Goal: Task Accomplishment & Management: Use online tool/utility

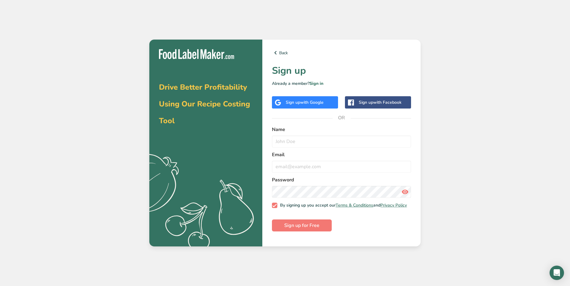
click at [323, 104] on span "with Google" at bounding box center [311, 103] width 23 height 6
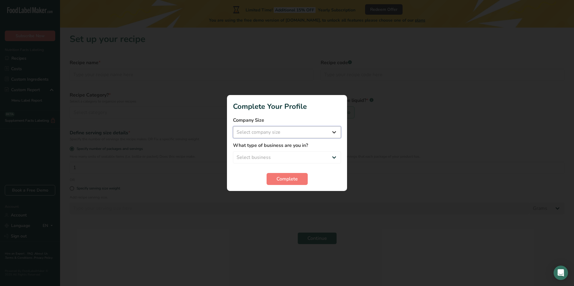
click at [301, 133] on select "Select company size Fewer than 10 Employees 10 to 50 Employees 51 to 500 Employ…" at bounding box center [287, 132] width 108 height 12
select select "1"
click at [233, 126] on select "Select company size Fewer than 10 Employees 10 to 50 Employees 51 to 500 Employ…" at bounding box center [287, 132] width 108 height 12
click at [281, 158] on select "Select business Packaged Food Manufacturer Restaurant & Cafe Bakery Meal Plans …" at bounding box center [287, 158] width 108 height 12
select select "2"
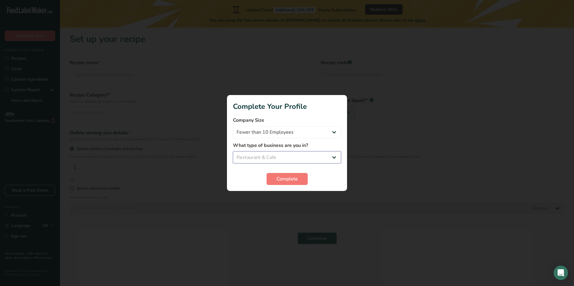
click at [233, 152] on select "Select business Packaged Food Manufacturer Restaurant & Cafe Bakery Meal Plans …" at bounding box center [287, 158] width 108 height 12
click at [282, 182] on span "Complete" at bounding box center [287, 179] width 21 height 7
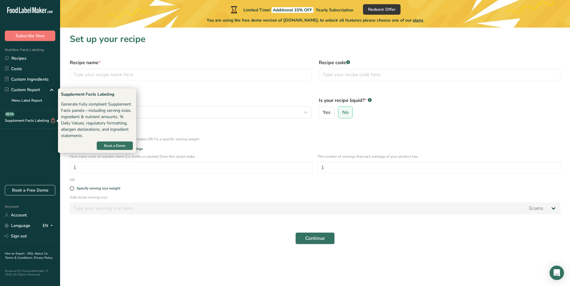
click at [26, 120] on div "Supplement Facts Labeling BETA" at bounding box center [28, 121] width 56 height 6
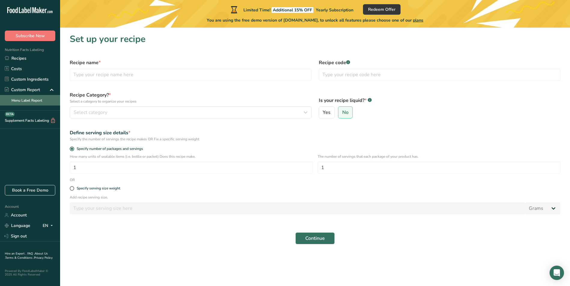
click at [38, 103] on link "Menu Label Report" at bounding box center [30, 100] width 60 height 11
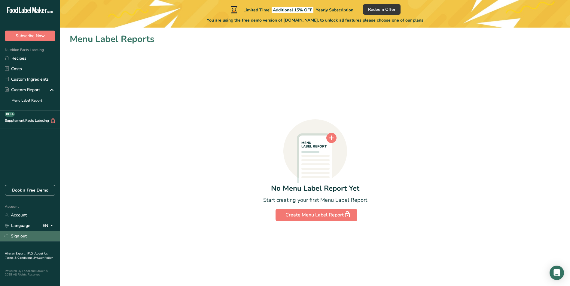
click at [25, 235] on link "Sign out" at bounding box center [30, 236] width 60 height 11
